Goal: Communication & Community: Answer question/provide support

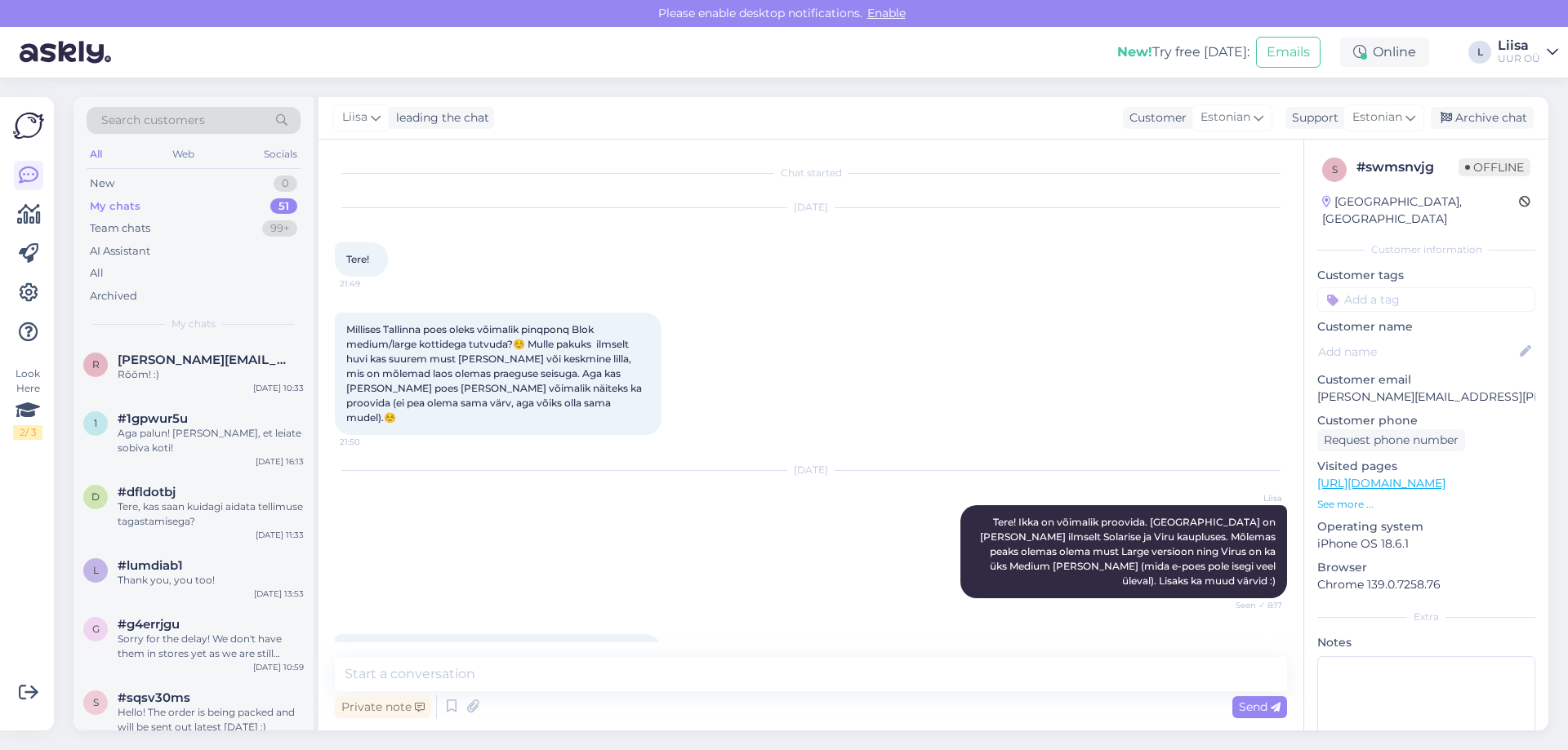
scroll to position [114, 0]
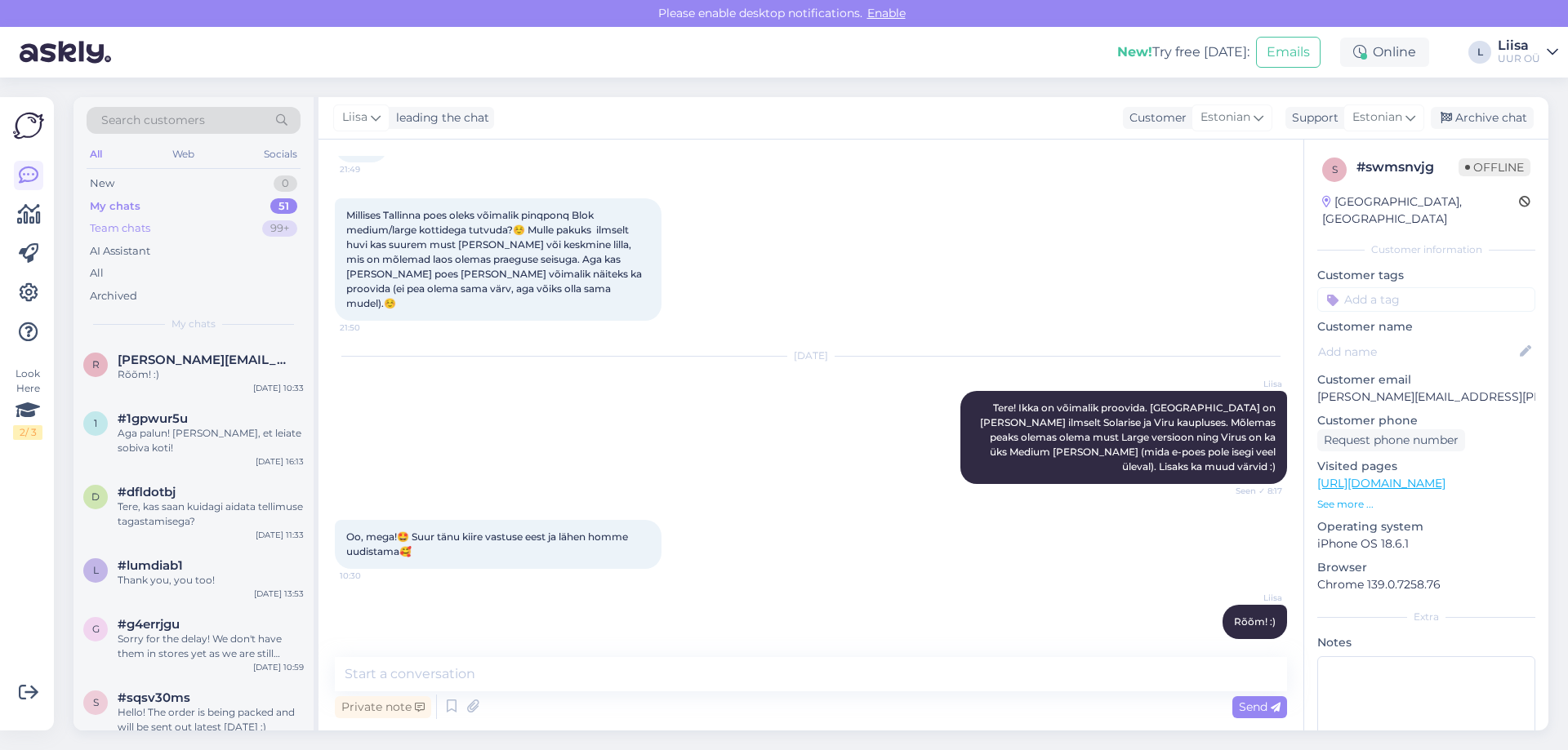
click at [179, 226] on div "Team chats 99+" at bounding box center [193, 228] width 214 height 23
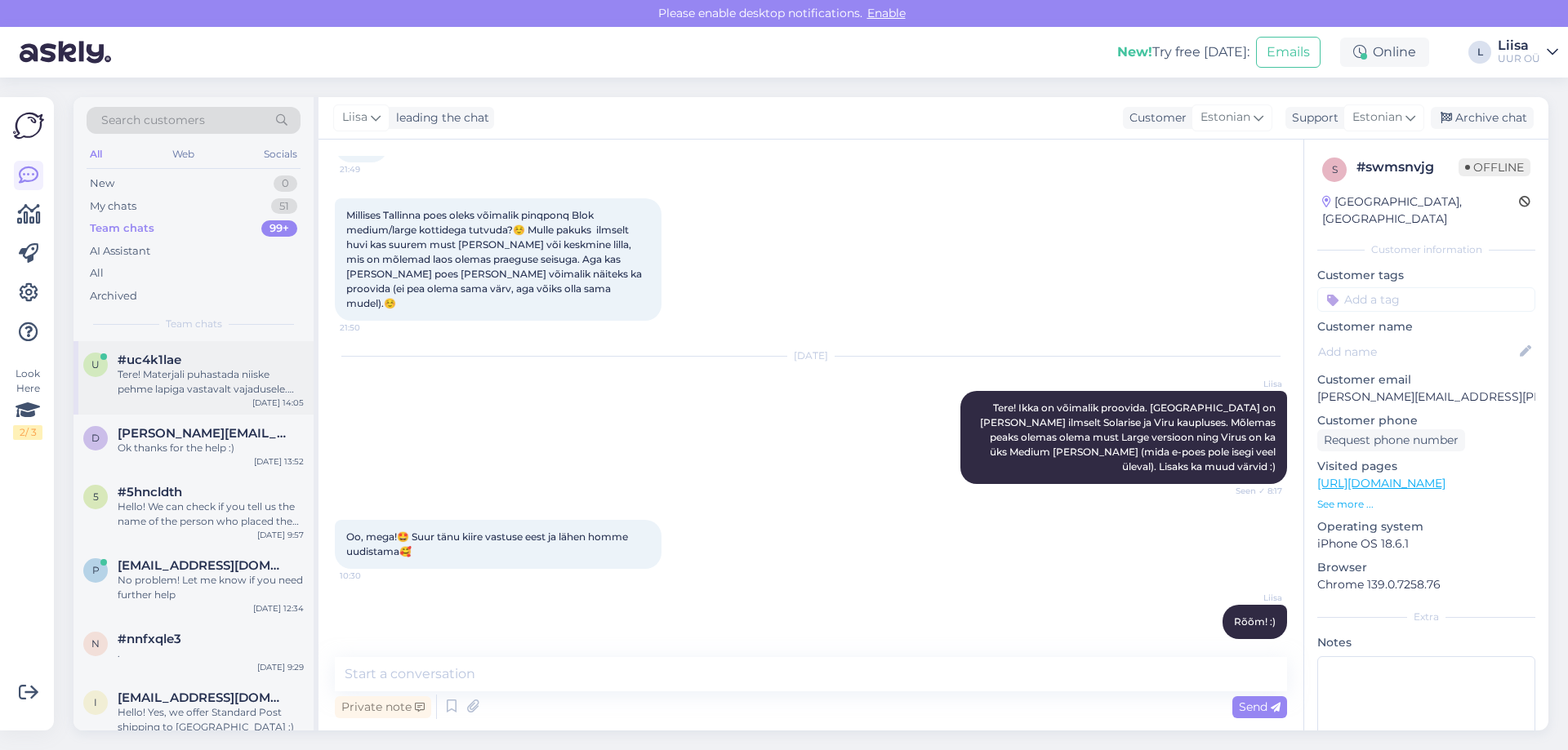
click at [215, 389] on div "Tere! Materjali puhastada niiske pehme lapiga vastavalt vajadusele. Plekkide pu…" at bounding box center [211, 382] width 186 height 29
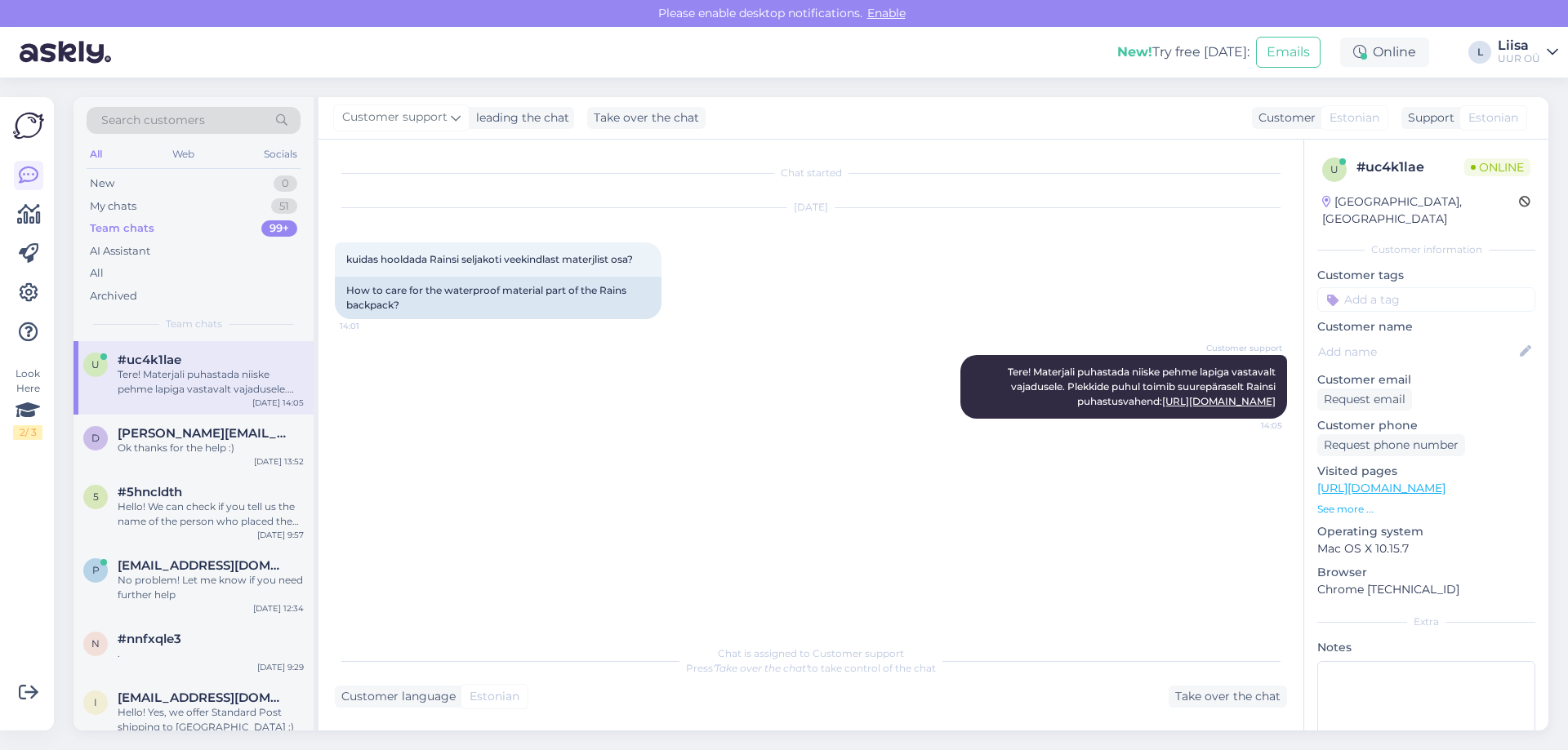
scroll to position [0, 0]
click at [157, 174] on div "New 0" at bounding box center [193, 184] width 214 height 23
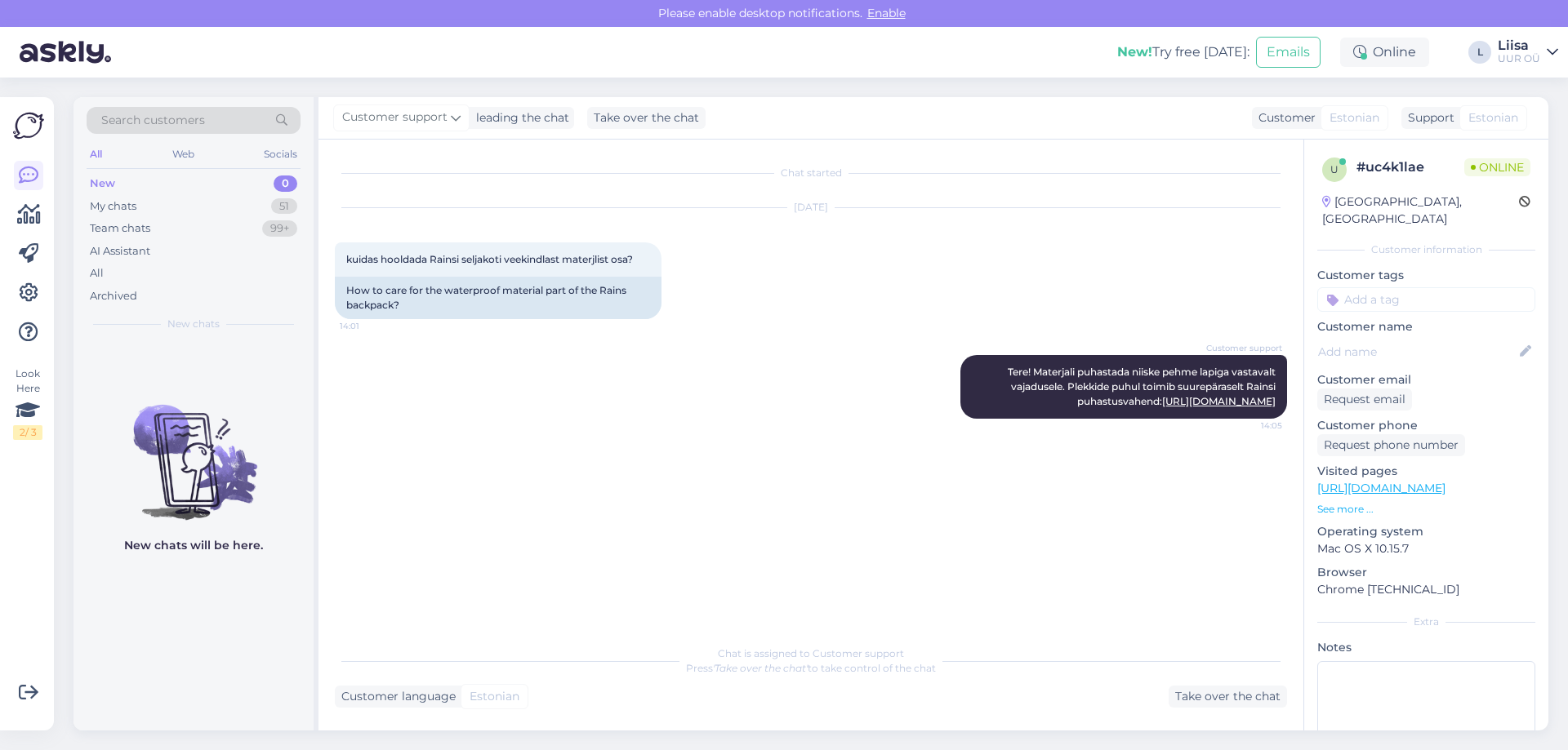
click at [165, 191] on div "New 0" at bounding box center [193, 184] width 214 height 23
click at [179, 208] on div "My chats 51" at bounding box center [193, 206] width 214 height 23
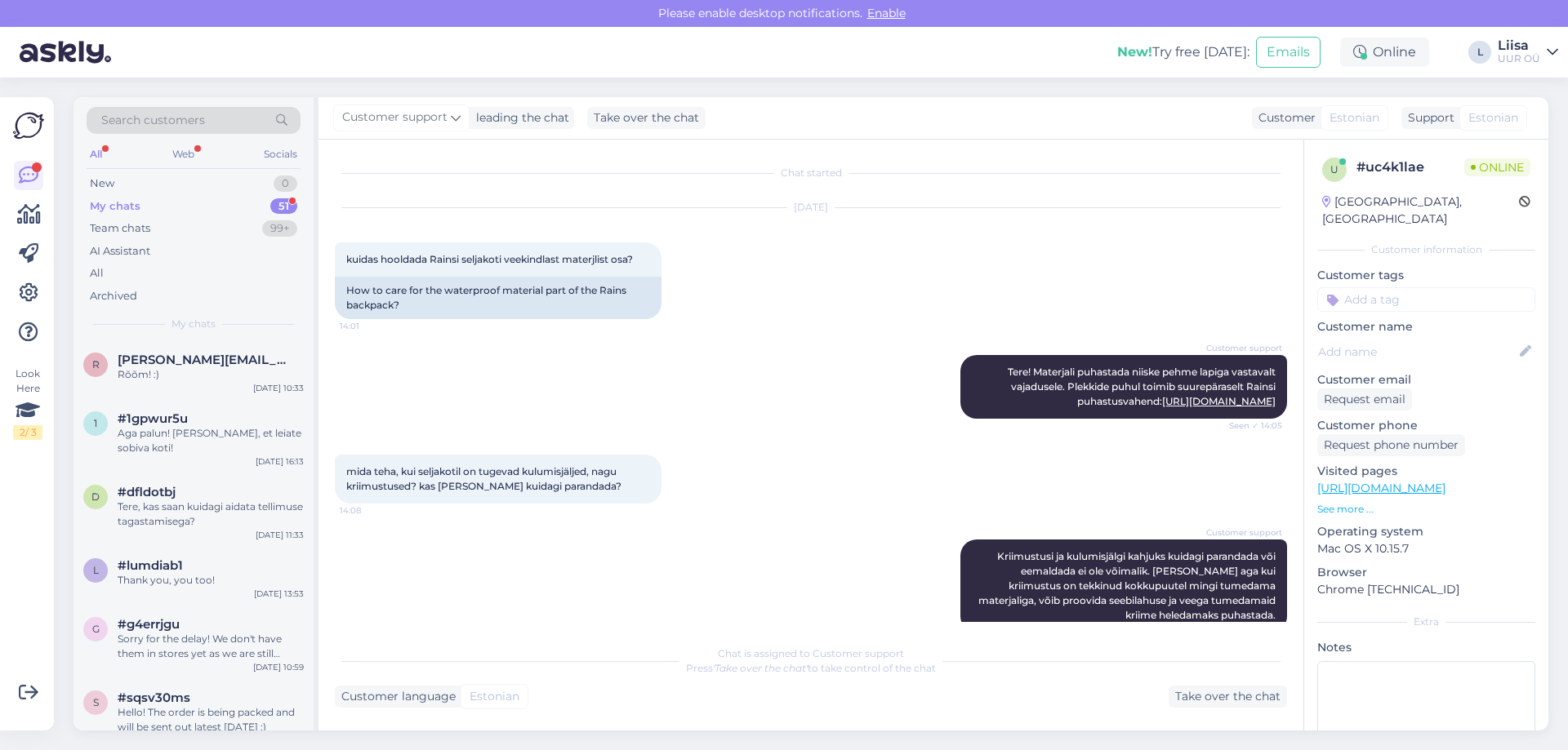
scroll to position [44, 0]
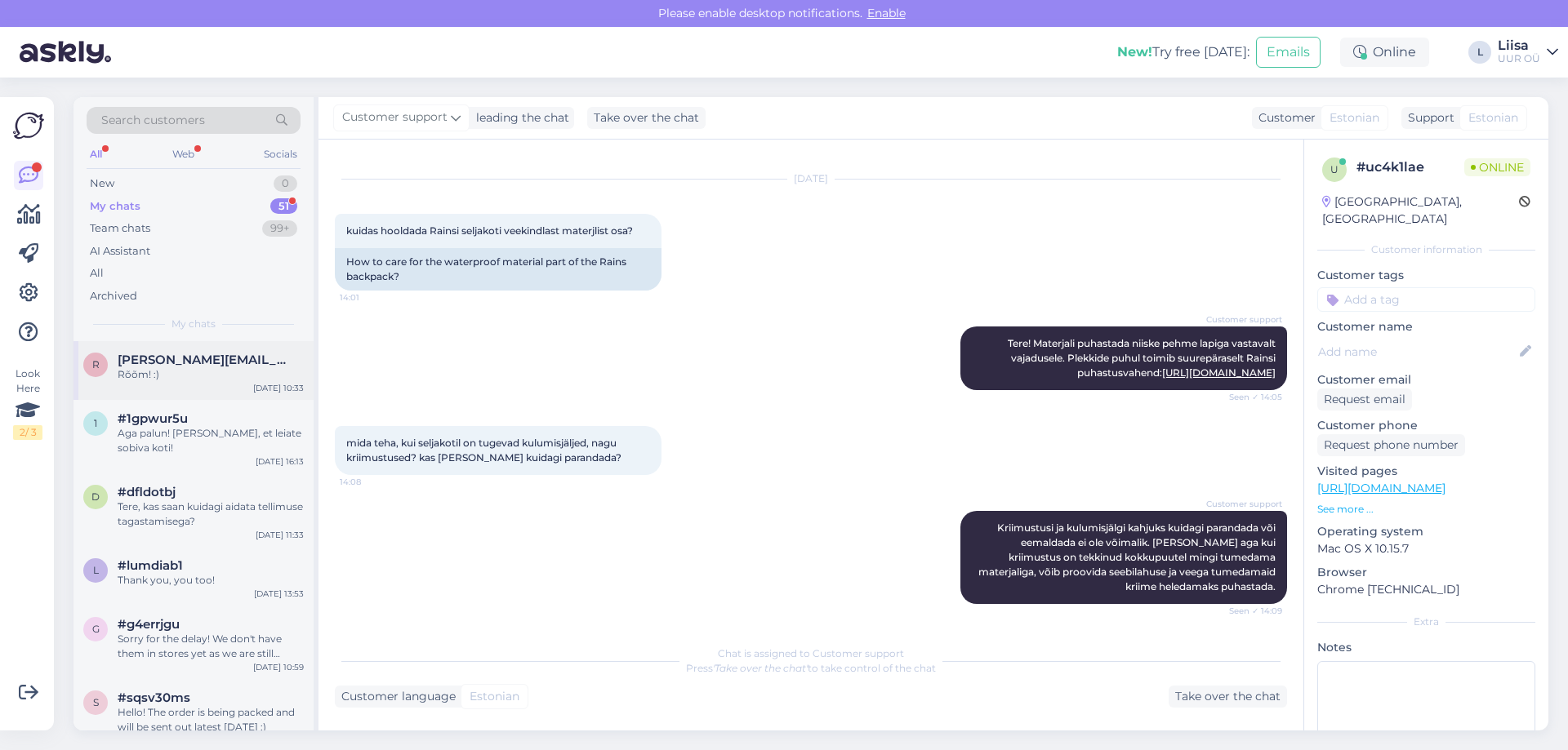
click at [184, 379] on div "Rõõm! :)" at bounding box center [211, 374] width 186 height 15
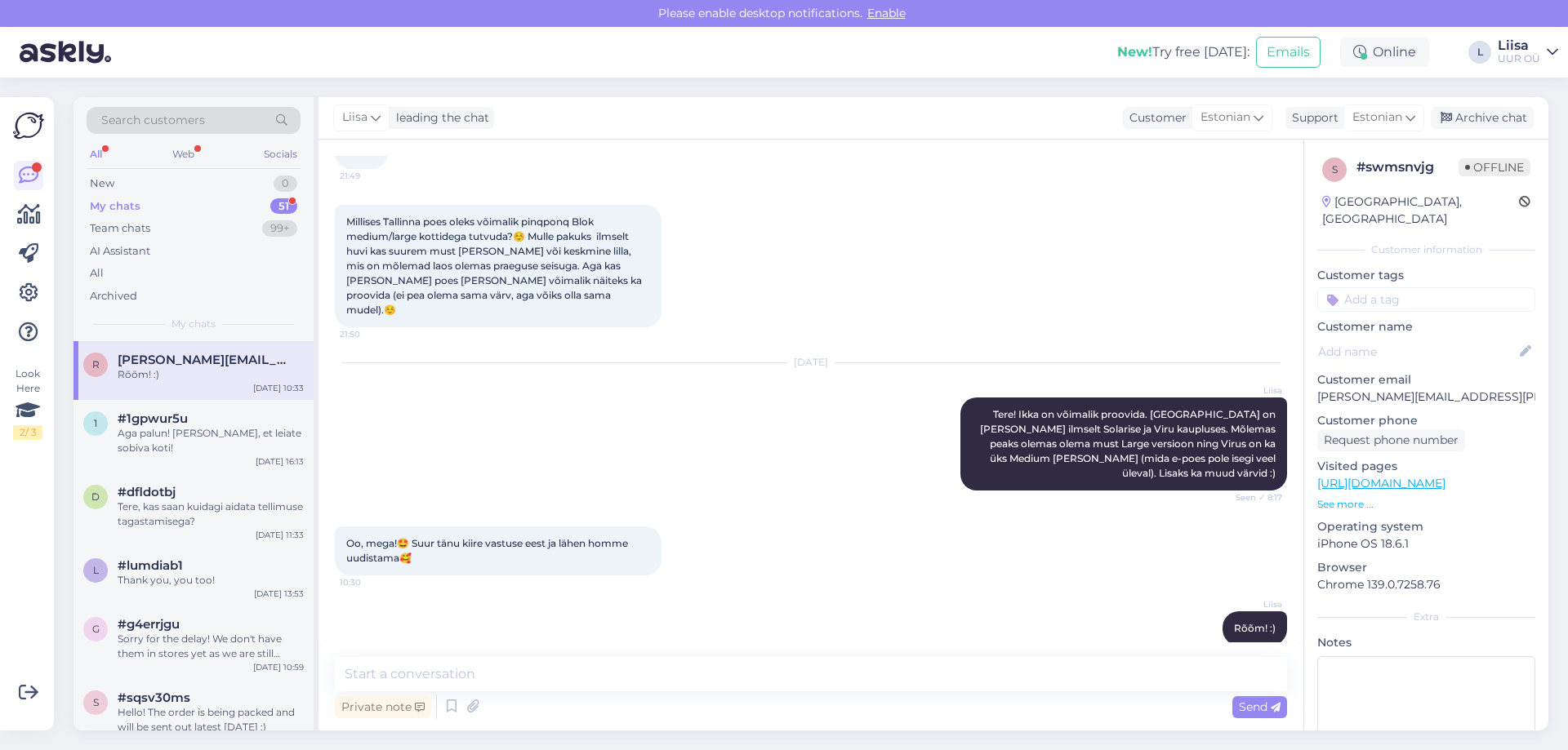
scroll to position [114, 0]
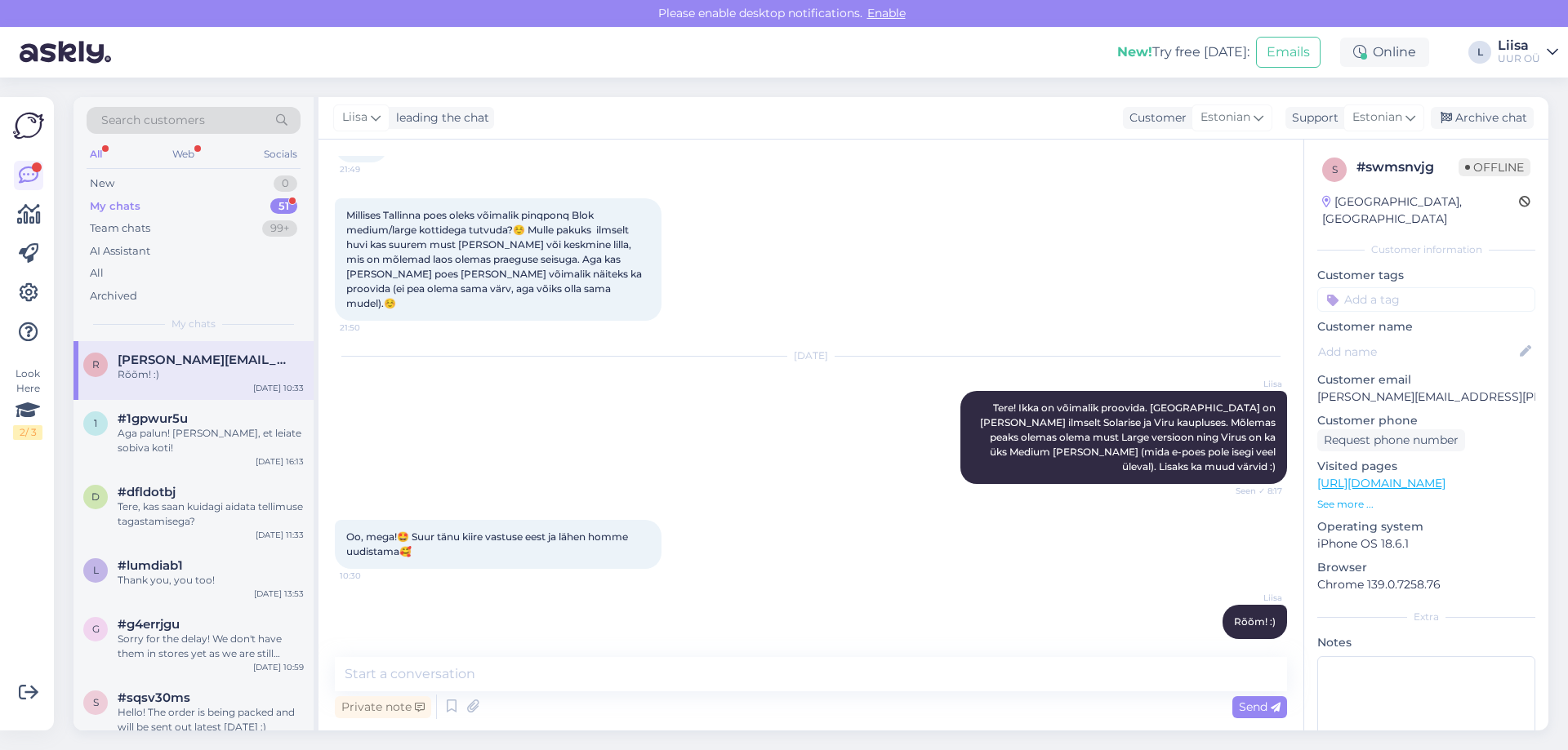
click at [199, 208] on div "My chats 51" at bounding box center [193, 206] width 214 height 23
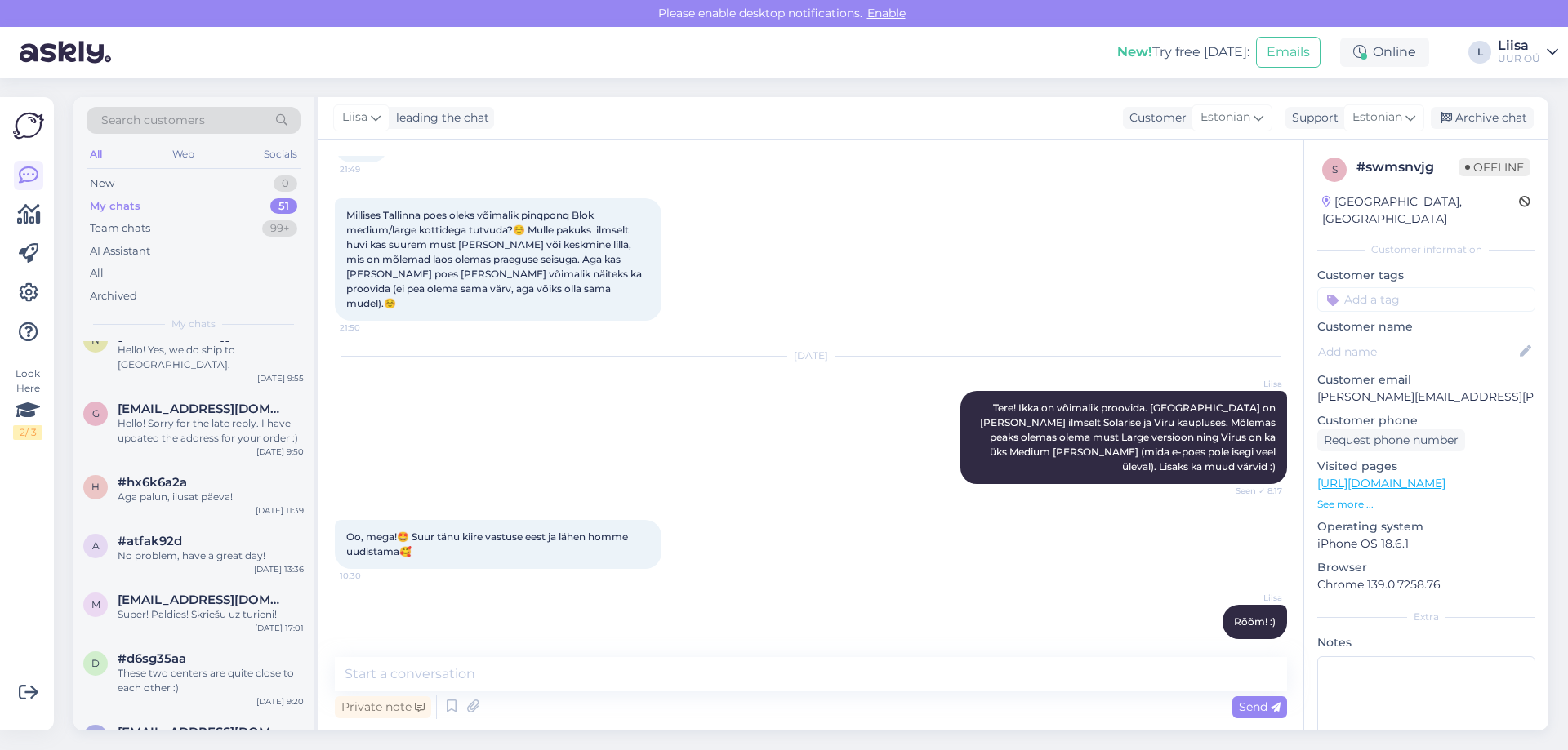
scroll to position [3137, 0]
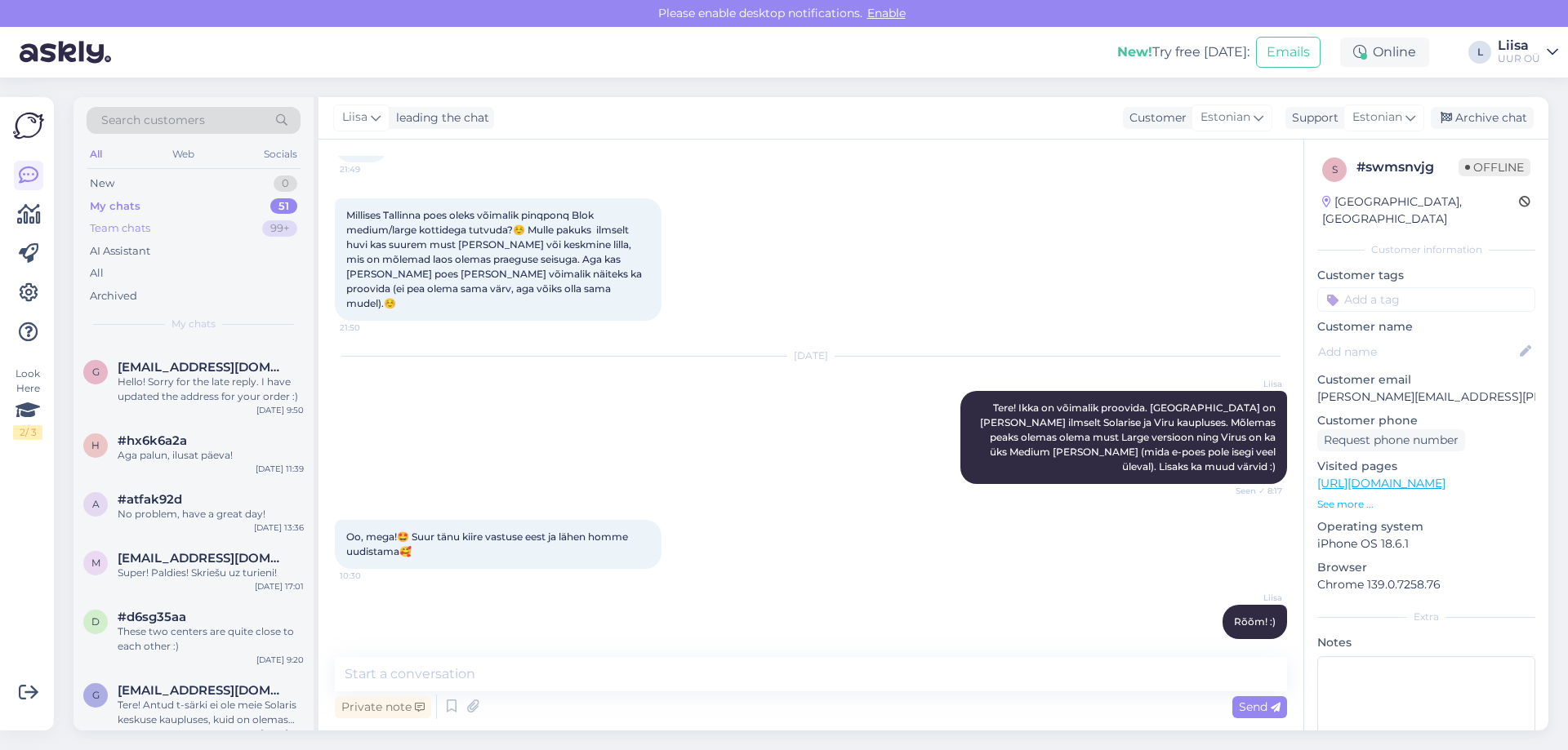
click at [137, 229] on div "Team chats" at bounding box center [120, 228] width 61 height 16
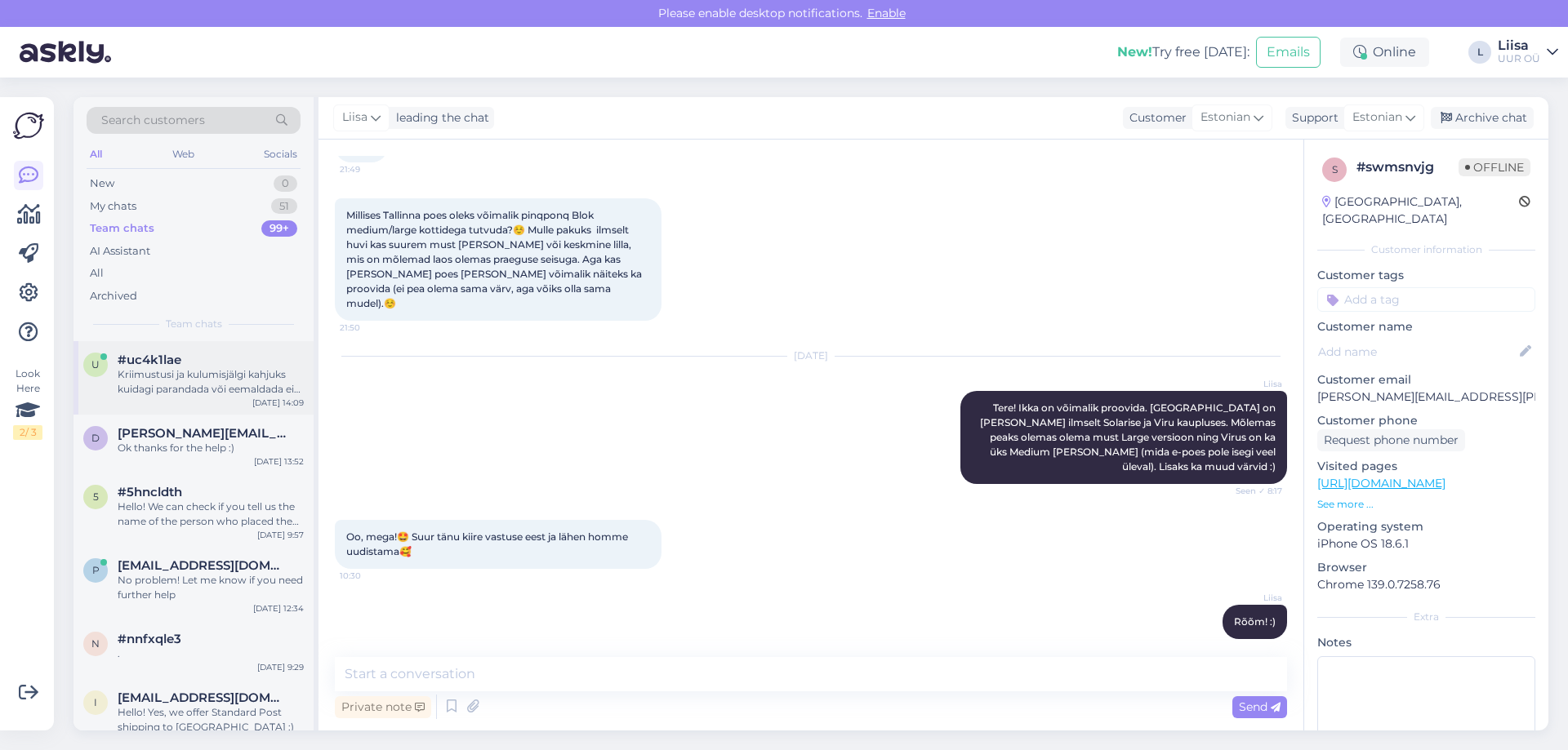
click at [207, 383] on div "Kriimustusi ja kulumisjälgi kahjuks kuidagi parandada või eemaldada ei ole võim…" at bounding box center [211, 382] width 186 height 29
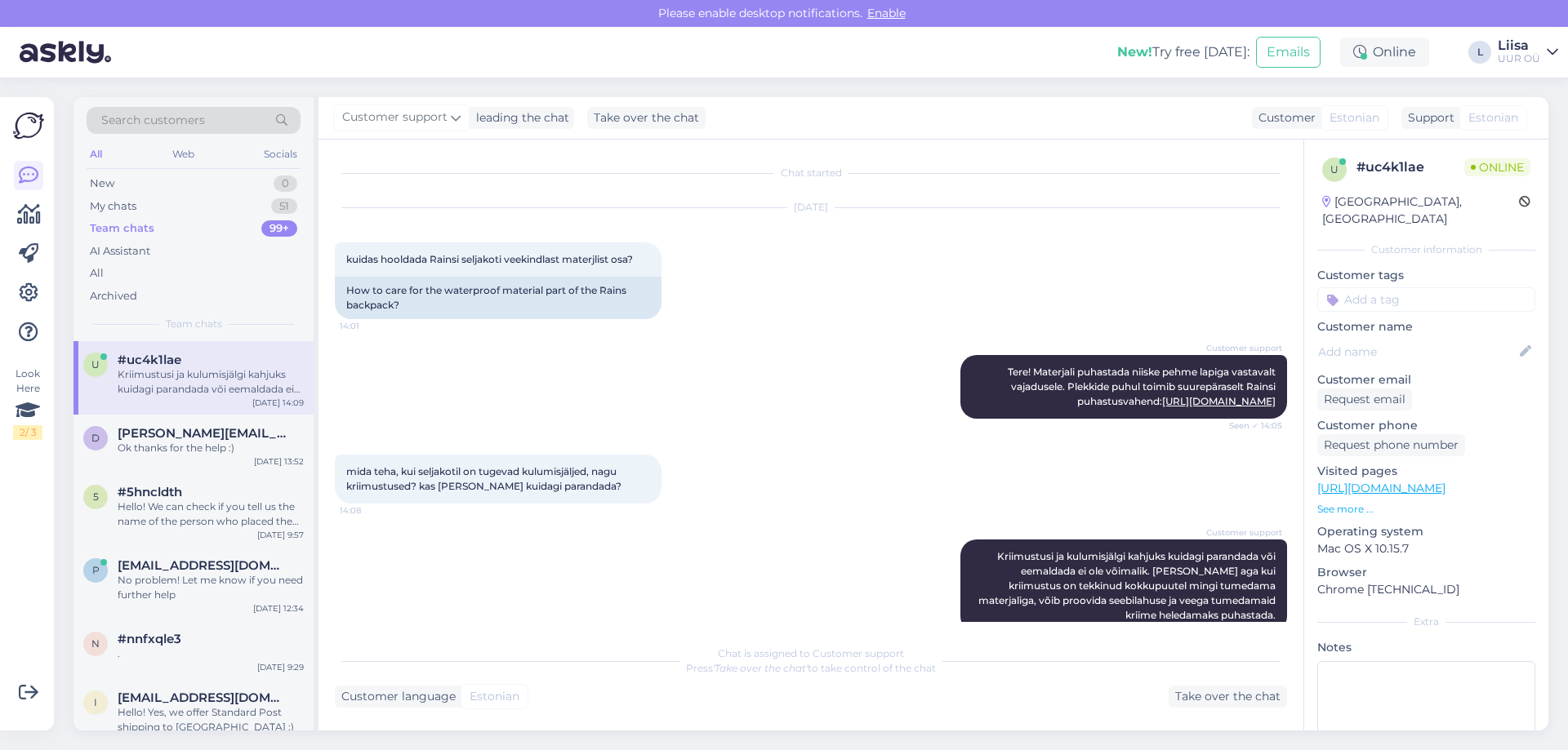
scroll to position [44, 0]
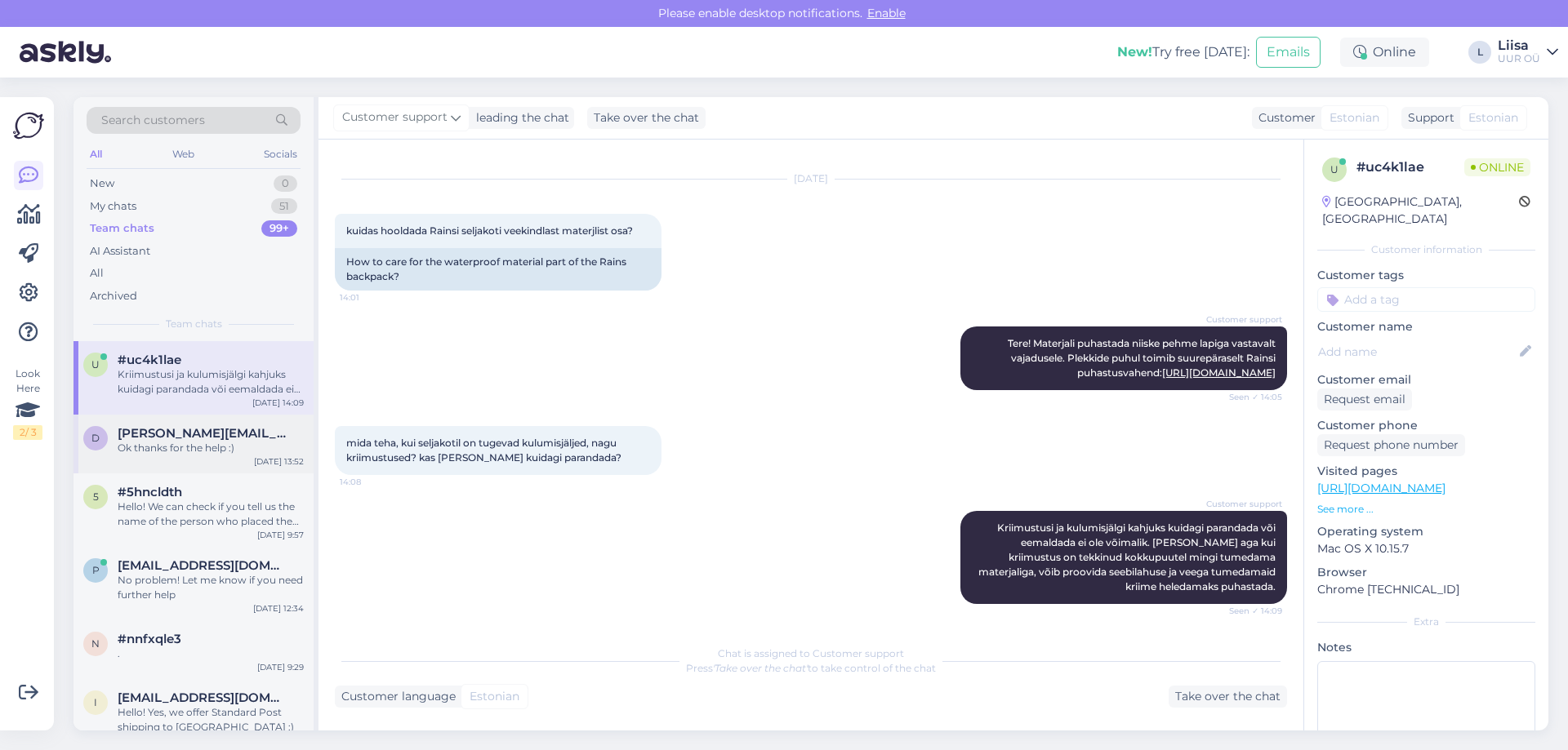
click at [238, 446] on div "Ok thanks for the help :)" at bounding box center [211, 448] width 186 height 15
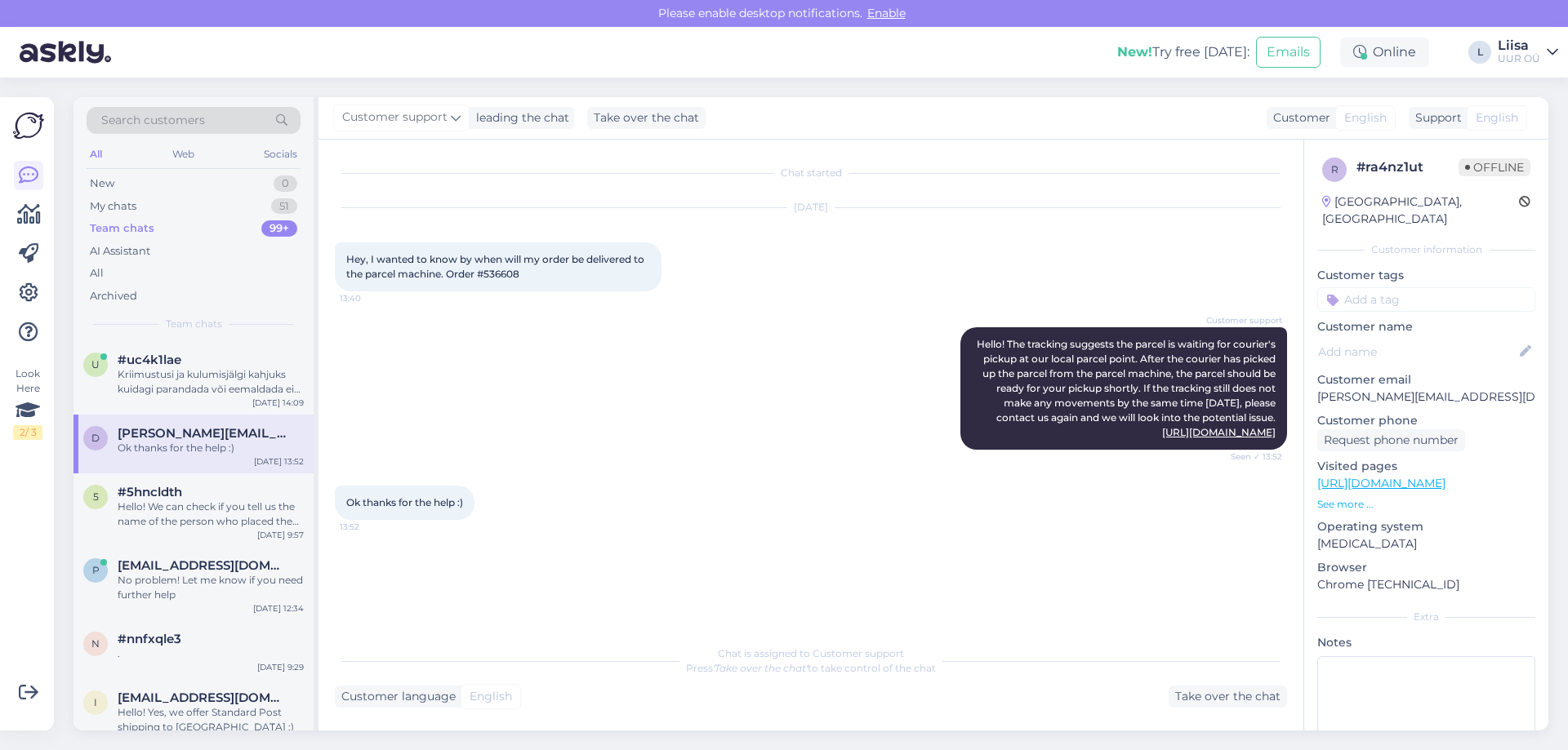
scroll to position [0, 0]
click at [208, 581] on div "No problem! Let me know if you need further help" at bounding box center [211, 588] width 186 height 29
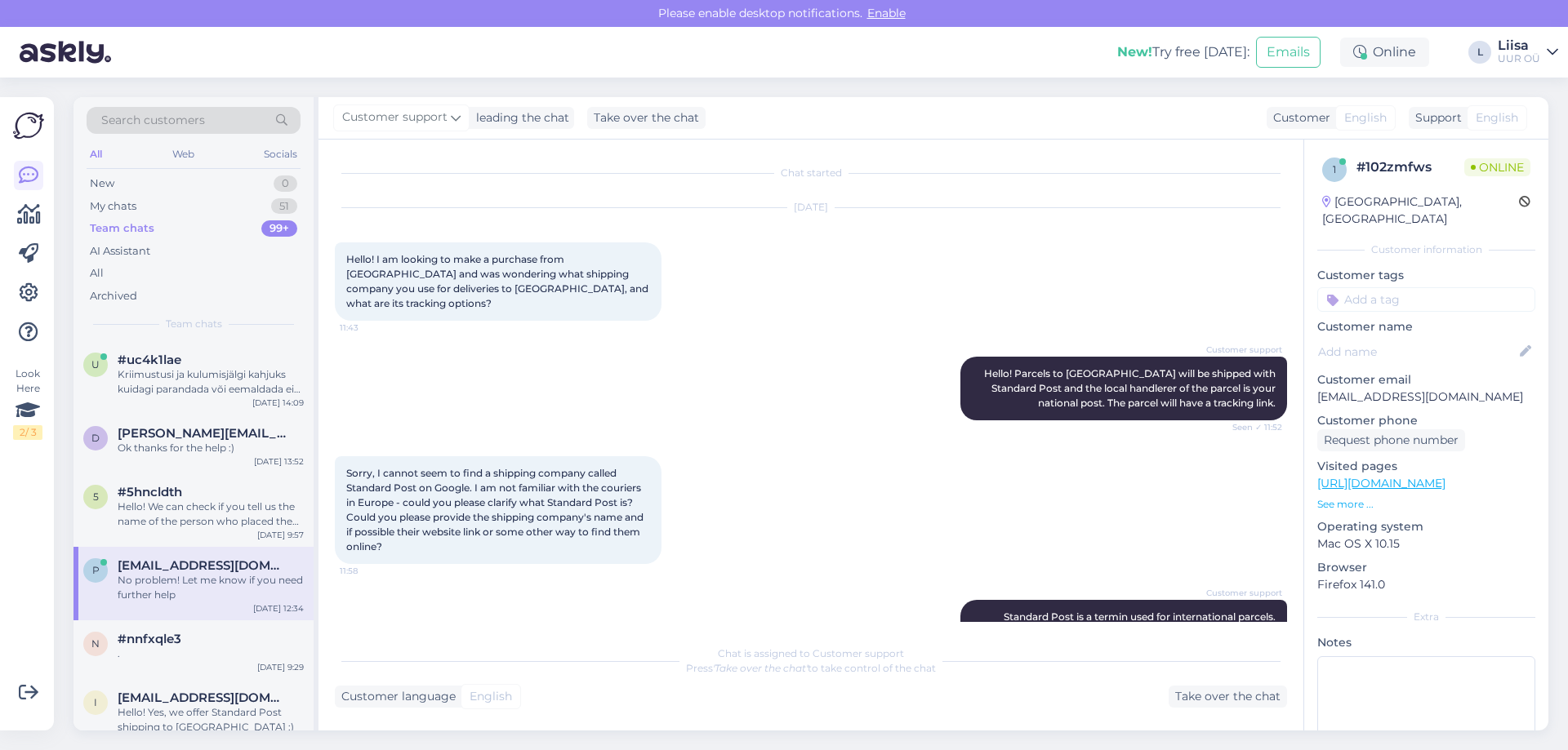
scroll to position [484, 0]
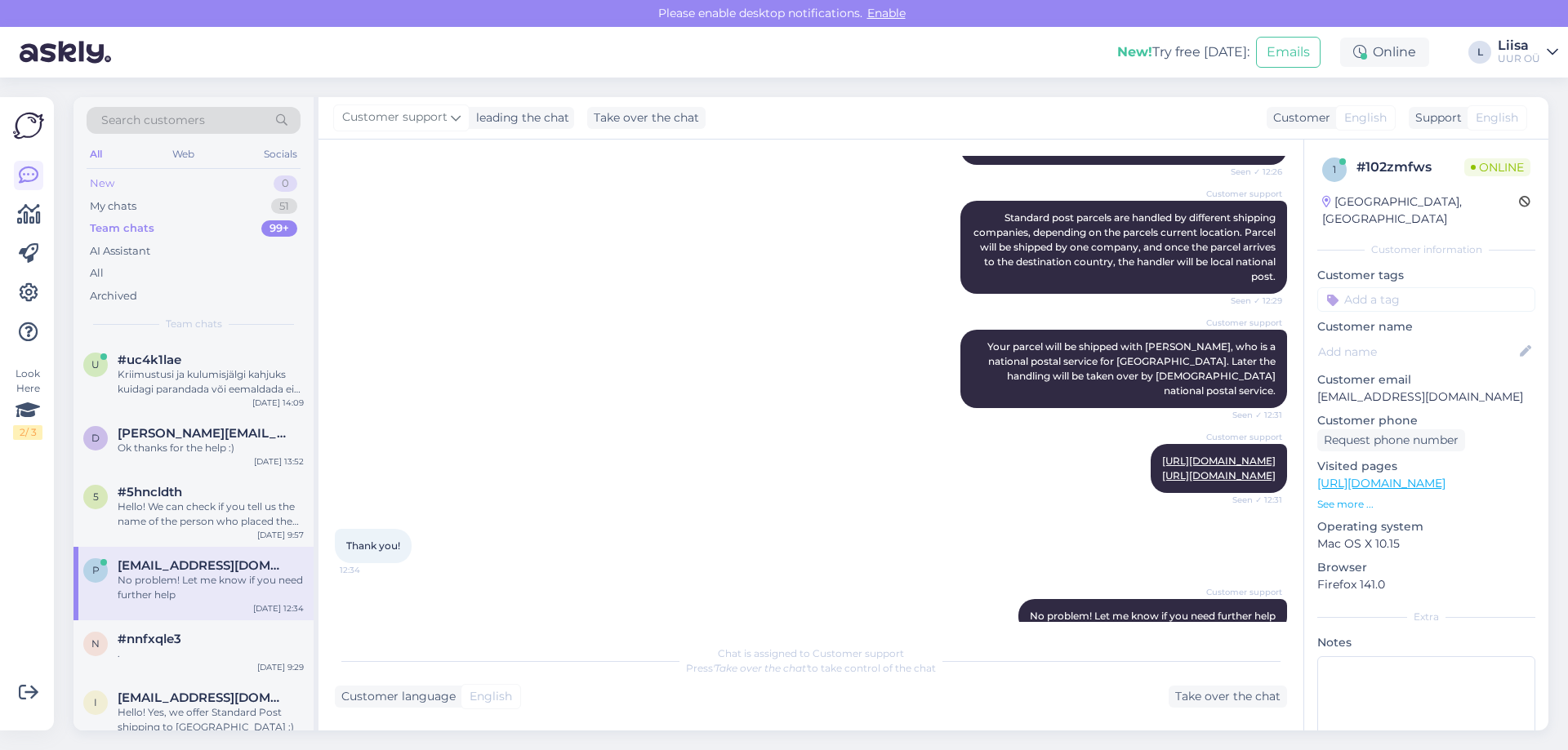
click at [185, 185] on div "New 0" at bounding box center [193, 184] width 214 height 23
